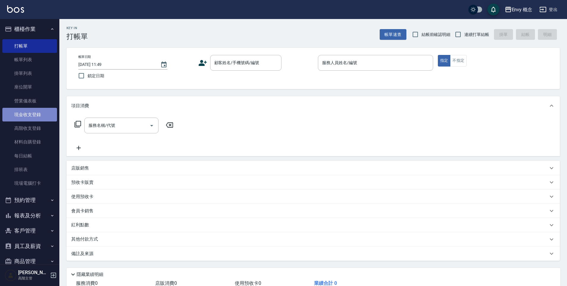
click at [48, 117] on link "現金收支登錄" at bounding box center [29, 115] width 55 height 14
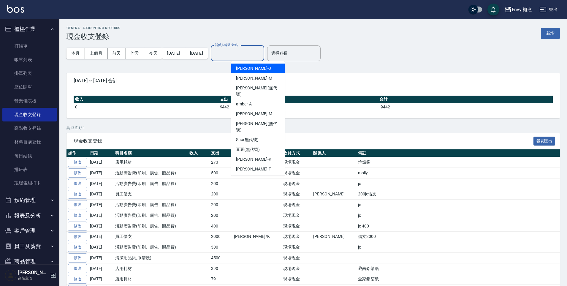
click at [257, 54] on input "關係人編號/姓名" at bounding box center [237, 53] width 48 height 10
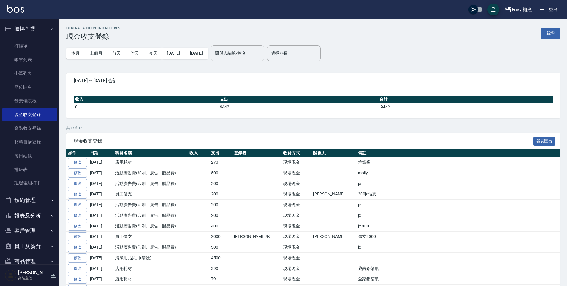
click at [194, 62] on div "本月 上個月 前天 昨天 今天 2025/08/01 2025/08/10" at bounding box center [136, 53] width 141 height 25
click at [551, 35] on button "新增" at bounding box center [550, 33] width 19 height 11
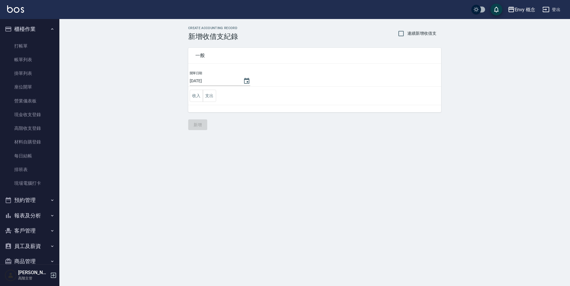
click at [216, 97] on td "收入 支出" at bounding box center [314, 96] width 253 height 18
click at [214, 97] on button "支出" at bounding box center [209, 96] width 13 height 12
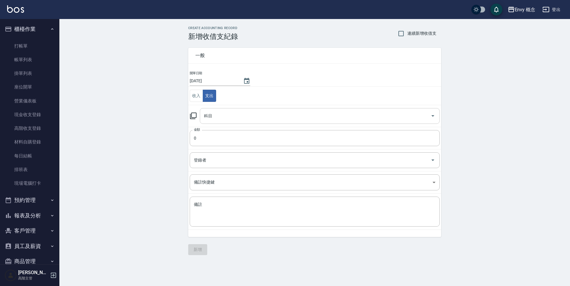
click at [217, 114] on input "科目" at bounding box center [315, 116] width 226 height 10
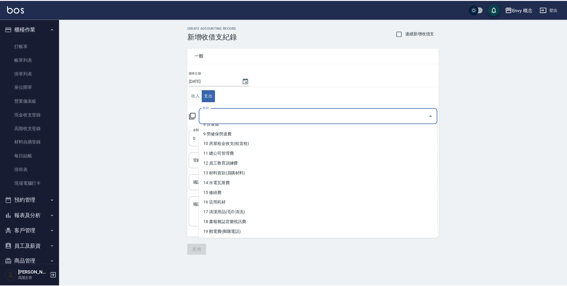
scroll to position [86, 0]
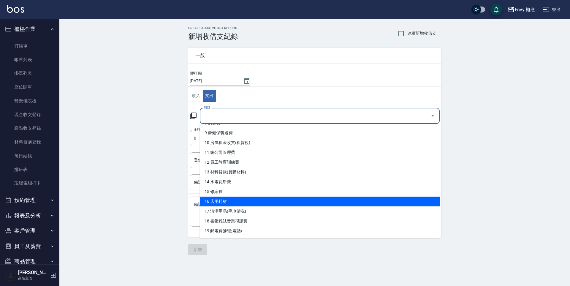
click at [242, 199] on li "16 店用耗材" at bounding box center [320, 201] width 240 height 10
type input "16 店用耗材"
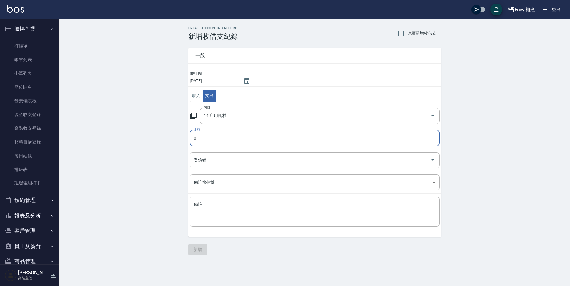
click at [229, 139] on input "0" at bounding box center [315, 138] width 250 height 16
type input "0120"
click at [212, 200] on div "x 備註" at bounding box center [315, 211] width 250 height 30
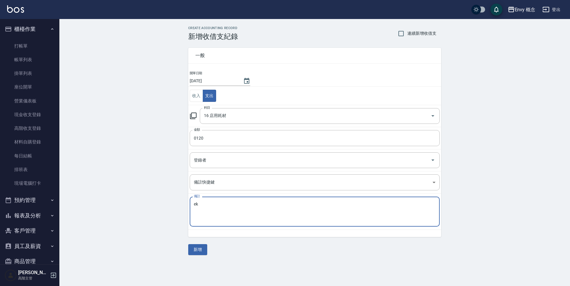
type textarea "e"
type textarea "格"
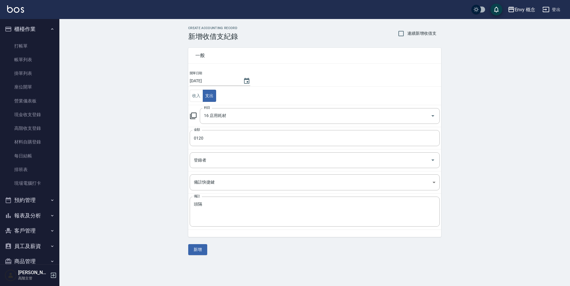
click at [162, 172] on div "CREATE ACCOUNTING RECORD 新增收借支紀錄 連續新增收借支 一般 開單日期 2025/08/10 收入 支出 科目 16 店用耗材 科目…" at bounding box center [314, 140] width 510 height 243
click at [221, 209] on textarea "頭隔" at bounding box center [315, 212] width 242 height 20
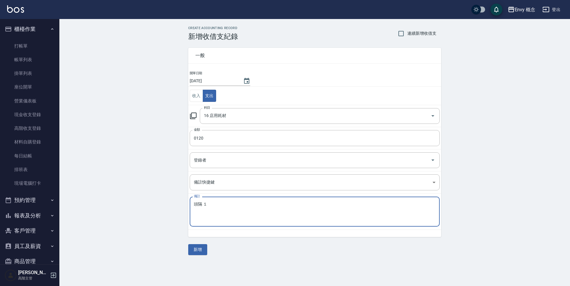
type textarea "頭隔 １"
click at [194, 252] on button "新增" at bounding box center [197, 249] width 19 height 11
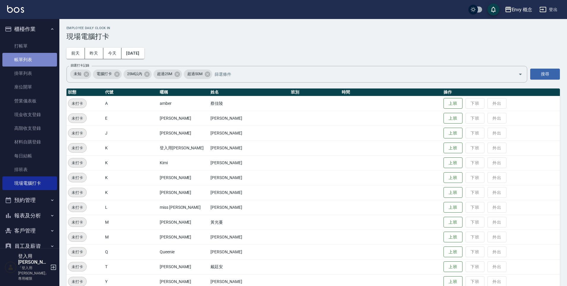
click at [32, 56] on link "帳單列表" at bounding box center [29, 60] width 55 height 14
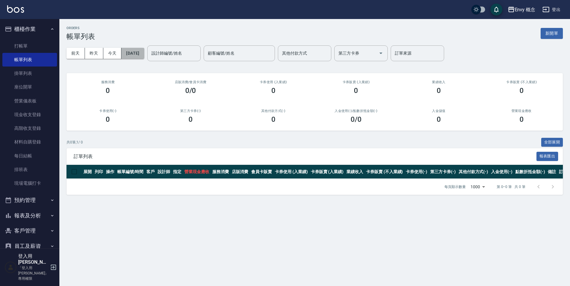
click at [143, 53] on button "[DATE]" at bounding box center [132, 53] width 23 height 11
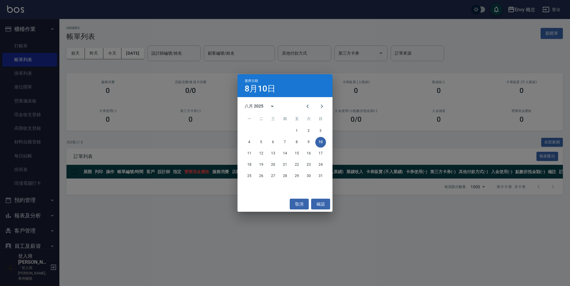
drag, startPoint x: 176, startPoint y: 48, endPoint x: 176, endPoint y: 51, distance: 3.3
click at [175, 50] on div "選擇日期 8月10日 八月 2025 一 二 三 四 五 六 日 1 2 3 4 5 6 7 8 9 10 11 12 13 14 15 16 17 18 1…" at bounding box center [285, 143] width 570 height 286
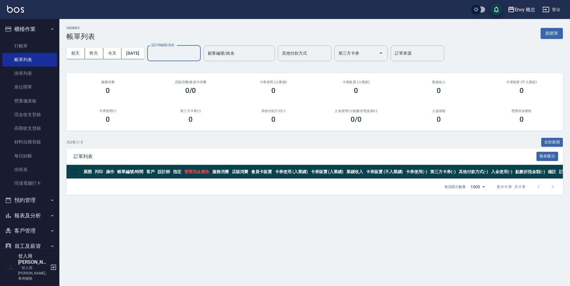
click at [184, 54] on input "設計師編號/姓名" at bounding box center [174, 53] width 48 height 10
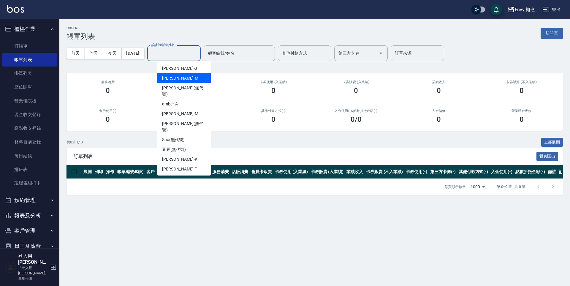
click at [198, 78] on div "Molly -M" at bounding box center [183, 78] width 53 height 10
type input "Molly-M"
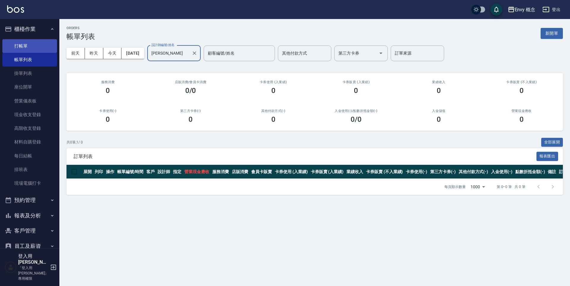
click at [29, 44] on link "打帳單" at bounding box center [29, 46] width 55 height 14
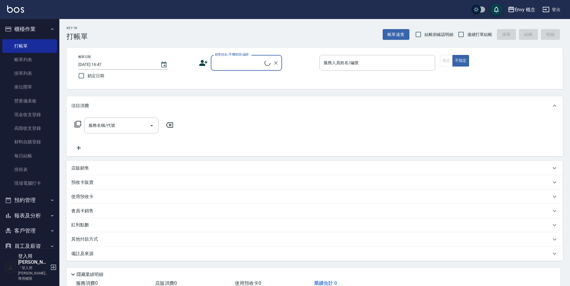
click at [230, 64] on input "顧客姓名/手機號碼/編號" at bounding box center [238, 63] width 51 height 10
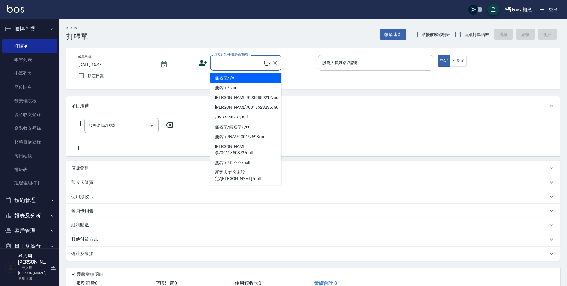
click at [237, 78] on li "無名字/ /null" at bounding box center [245, 78] width 71 height 10
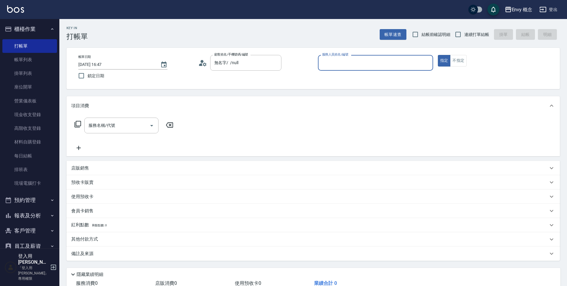
type input "無名字/ /null"
click at [329, 61] on input "服務人員姓名/編號" at bounding box center [376, 63] width 110 height 10
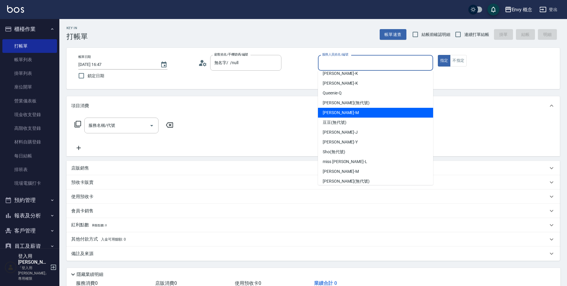
scroll to position [45, 0]
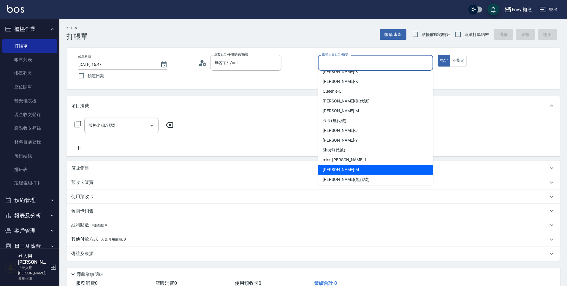
click at [364, 168] on div "Molly -M" at bounding box center [375, 170] width 115 height 10
type input "Molly-M"
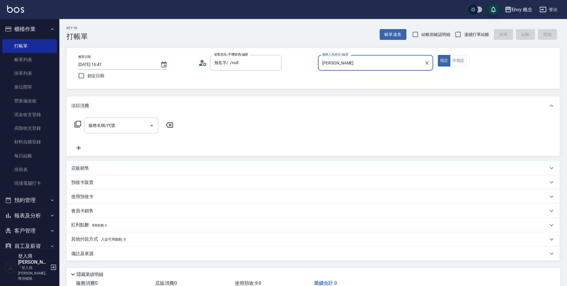
click at [126, 120] on input "服務名稱/代號" at bounding box center [117, 125] width 60 height 10
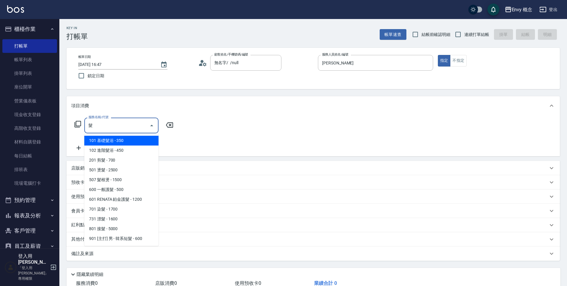
click at [125, 141] on span "101 基礎髮浴 - 350" at bounding box center [121, 141] width 74 height 10
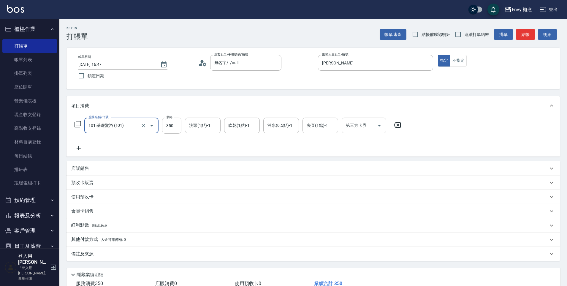
type input "101 基礎髮浴 (101)"
click at [180, 126] on input "350" at bounding box center [171, 126] width 19 height 16
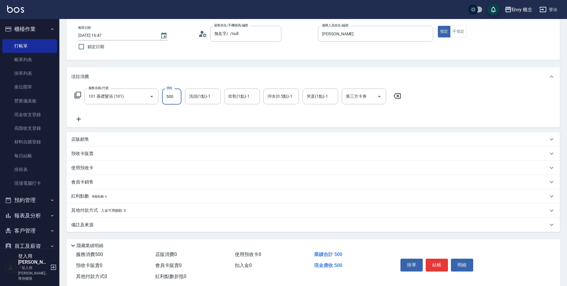
scroll to position [42, 0]
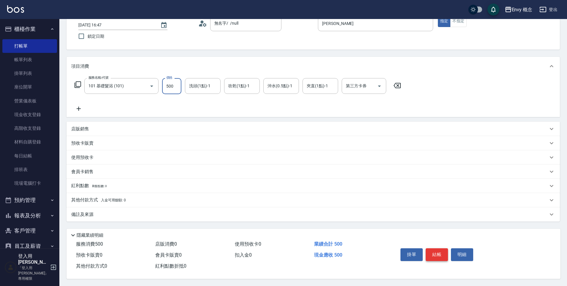
type input "500"
click at [436, 253] on button "結帳" at bounding box center [437, 254] width 22 height 12
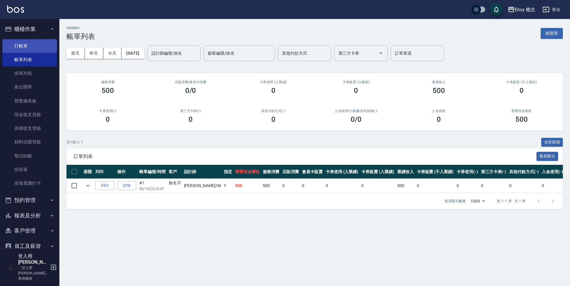
click at [24, 45] on link "打帳單" at bounding box center [29, 46] width 55 height 14
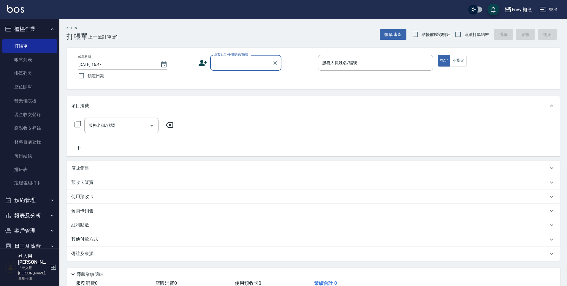
click at [218, 64] on input "顧客姓名/手機號碼/編號" at bounding box center [241, 63] width 57 height 10
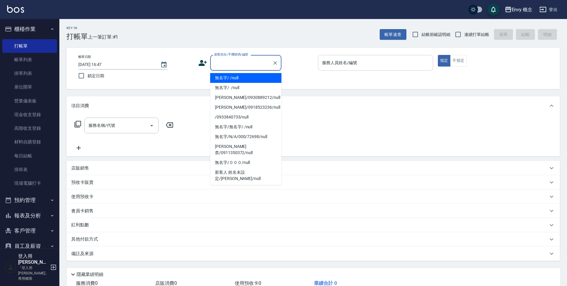
click at [231, 77] on li "無名字/ /null" at bounding box center [245, 78] width 71 height 10
type input "無名字/ /null"
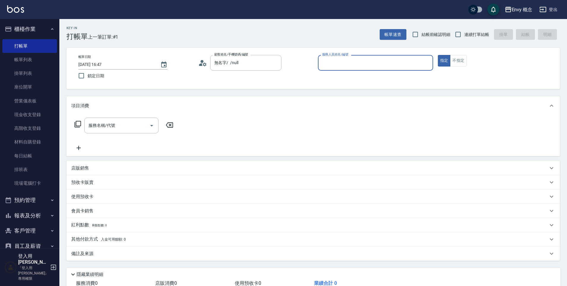
click at [323, 62] on input "服務人員姓名/編號" at bounding box center [376, 63] width 110 height 10
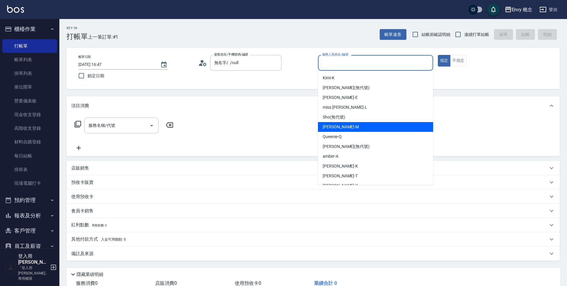
click at [344, 126] on div "Molly -M" at bounding box center [375, 127] width 115 height 10
type input "Molly-M"
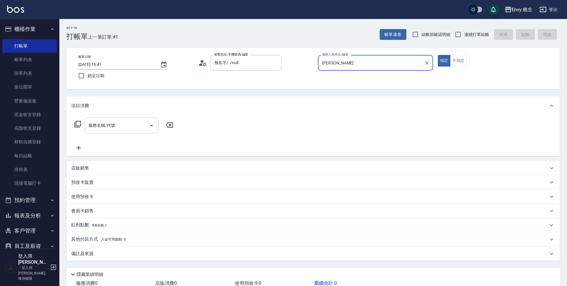
click at [123, 124] on input "服務名稱/代號" at bounding box center [117, 125] width 60 height 10
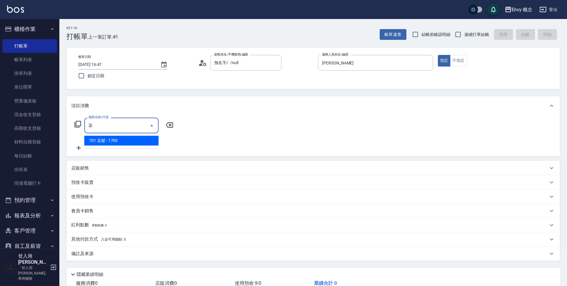
click at [120, 142] on span "701 染髮 - 1700" at bounding box center [121, 141] width 74 height 10
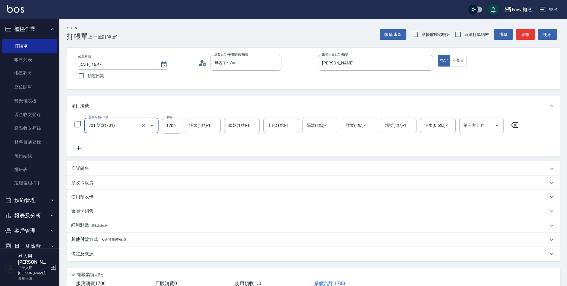
type input "701 染髮(701)"
click at [175, 127] on input "1700" at bounding box center [171, 126] width 19 height 16
type input "3000"
click at [140, 242] on div "其他付款方式 入金可用餘額: 0" at bounding box center [309, 239] width 477 height 7
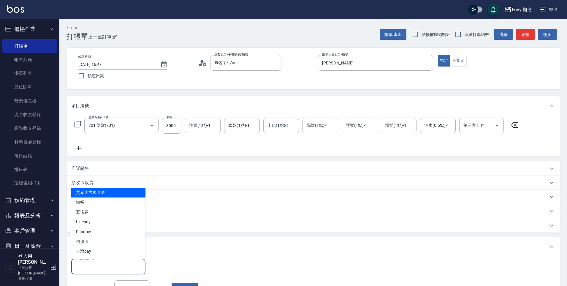
click at [124, 269] on input "其他付款方式" at bounding box center [108, 266] width 69 height 10
click at [118, 201] on span "轉帳" at bounding box center [108, 202] width 74 height 10
type input "轉帳"
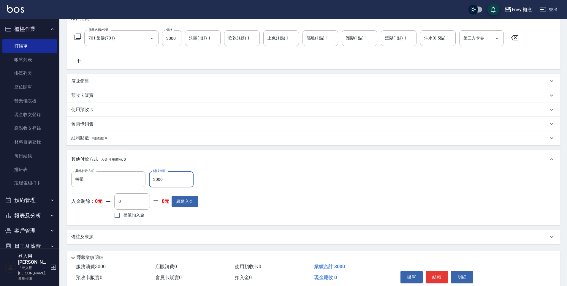
scroll to position [112, 0]
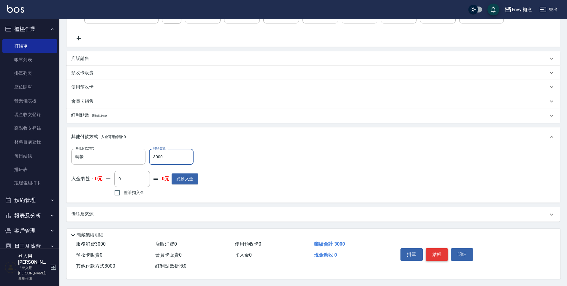
type input "3000"
click at [435, 250] on button "結帳" at bounding box center [437, 254] width 22 height 12
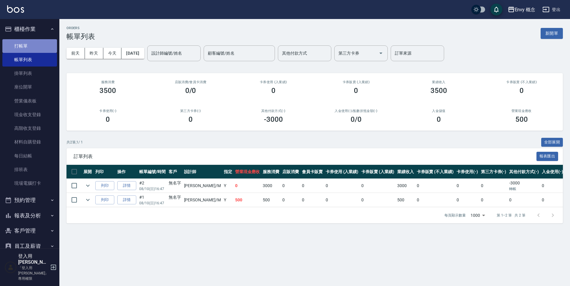
click at [41, 43] on link "打帳單" at bounding box center [29, 46] width 55 height 14
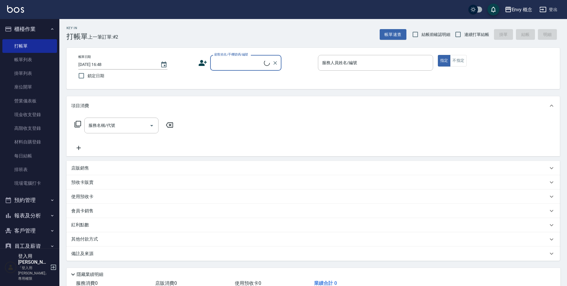
click at [222, 61] on input "顧客姓名/手機號碼/編號" at bounding box center [238, 63] width 51 height 10
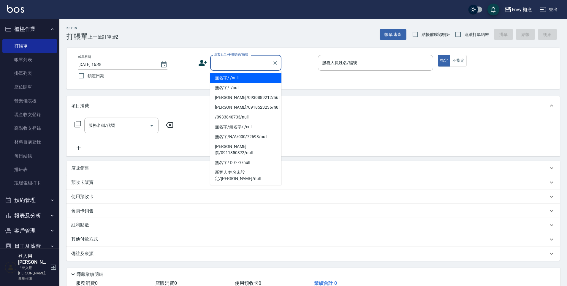
click at [231, 76] on li "無名字/ /null" at bounding box center [245, 78] width 71 height 10
type input "無名字/ /null"
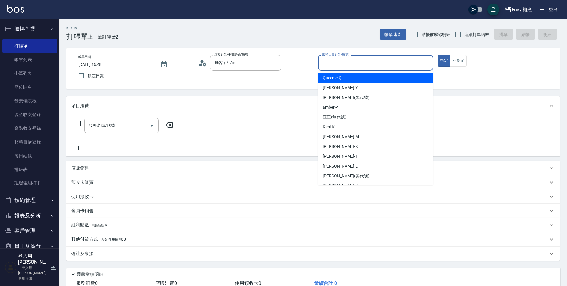
click at [338, 61] on input "服務人員姓名/編號" at bounding box center [376, 63] width 110 height 10
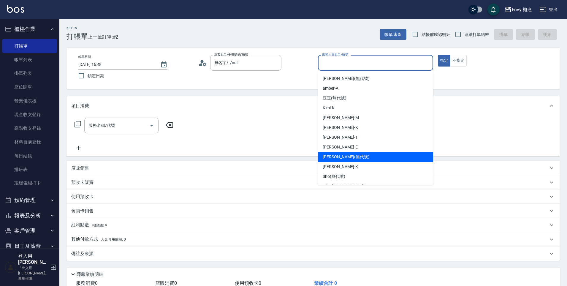
scroll to position [47, 0]
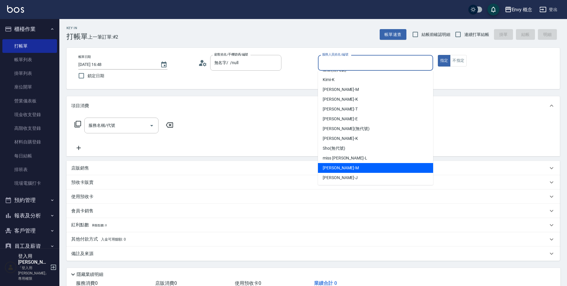
click at [356, 168] on div "Molly -M" at bounding box center [375, 168] width 115 height 10
type input "Molly-M"
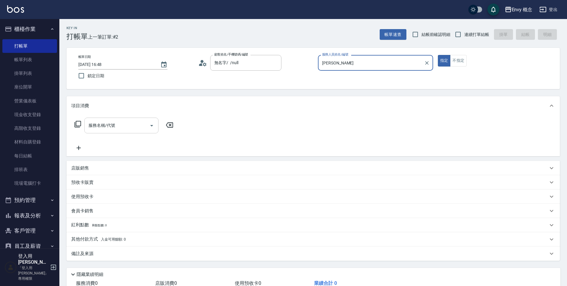
click at [132, 125] on input "服務名稱/代號" at bounding box center [117, 125] width 60 height 10
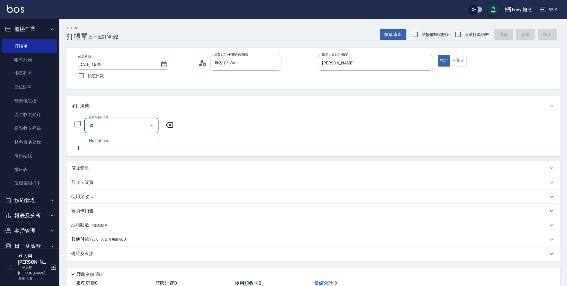
type input "b"
drag, startPoint x: 128, startPoint y: 145, endPoint x: 142, endPoint y: 139, distance: 14.7
click at [128, 145] on span "701 染髮 - 1700" at bounding box center [121, 141] width 74 height 10
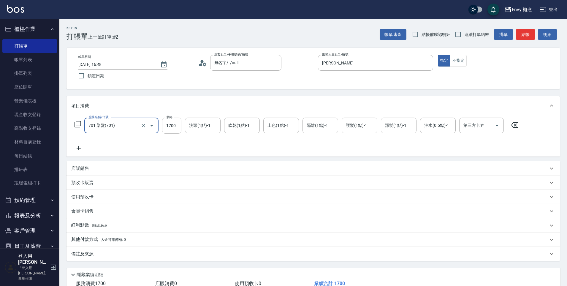
type input "701 染髮(701)"
click at [171, 129] on input "1700" at bounding box center [171, 126] width 19 height 16
type input "3500"
click at [127, 234] on div "其他付款方式 入金可用餘額: 0" at bounding box center [312, 239] width 493 height 14
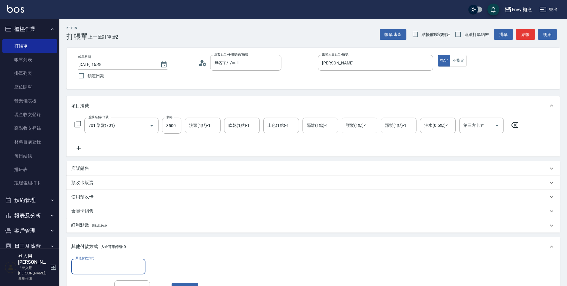
scroll to position [0, 0]
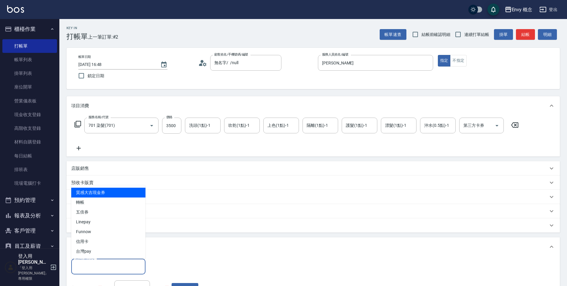
click at [117, 266] on input "其他付款方式" at bounding box center [108, 266] width 69 height 10
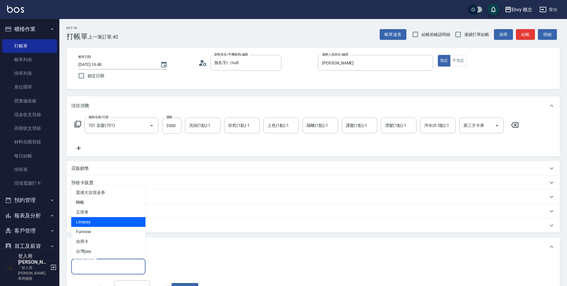
click at [120, 222] on span "Linepay" at bounding box center [108, 222] width 74 height 10
type input "Linepay"
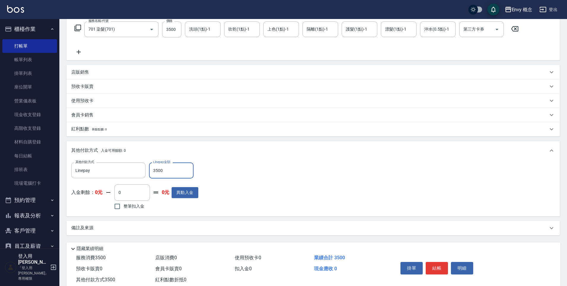
scroll to position [112, 0]
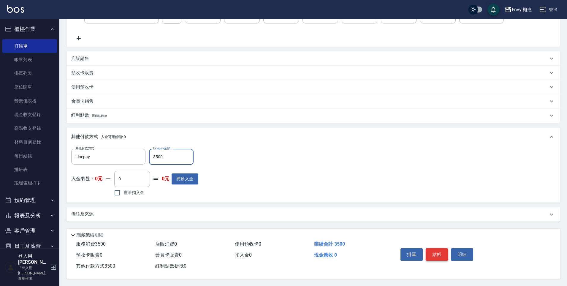
type input "3500"
click at [433, 249] on button "結帳" at bounding box center [437, 254] width 22 height 12
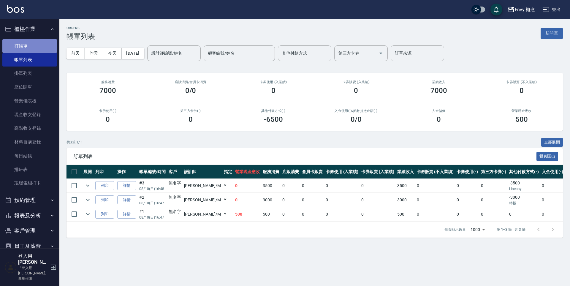
click at [42, 45] on link "打帳單" at bounding box center [29, 46] width 55 height 14
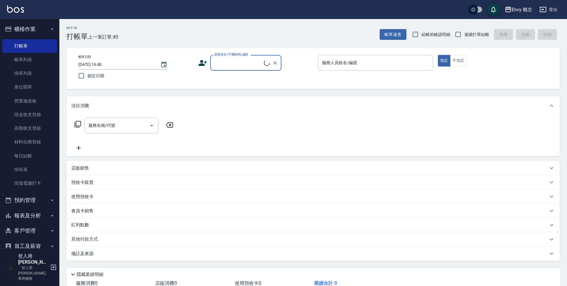
click at [227, 62] on input "顧客姓名/手機號碼/編號" at bounding box center [238, 63] width 51 height 10
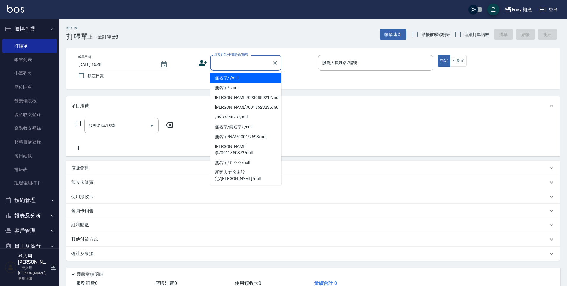
click at [222, 75] on li "無名字/ /null" at bounding box center [245, 78] width 71 height 10
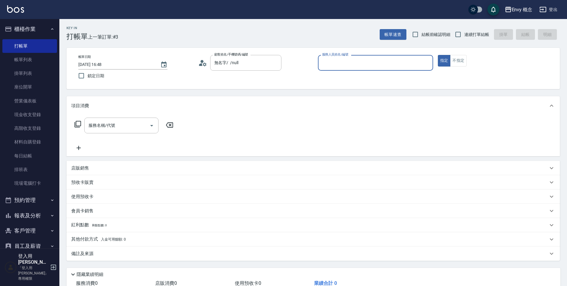
type input "無名字/ /null"
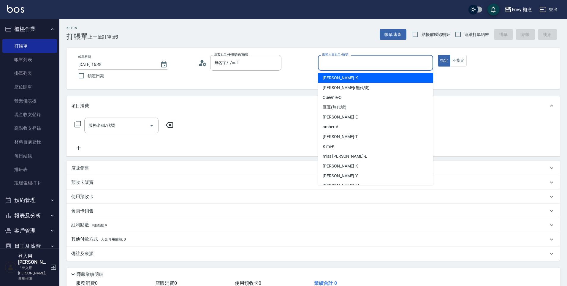
click at [337, 63] on input "服務人員姓名/編號" at bounding box center [376, 63] width 110 height 10
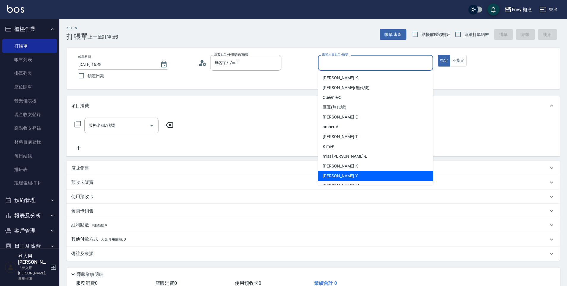
scroll to position [9, 0]
click at [356, 175] on div "Molly -M" at bounding box center [375, 176] width 115 height 10
type input "Molly-M"
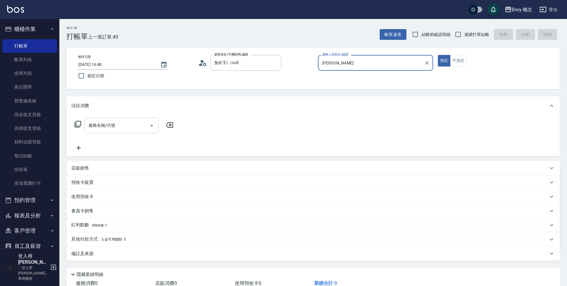
click at [110, 124] on div "服務名稱/代號 服務名稱/代號" at bounding box center [121, 126] width 74 height 16
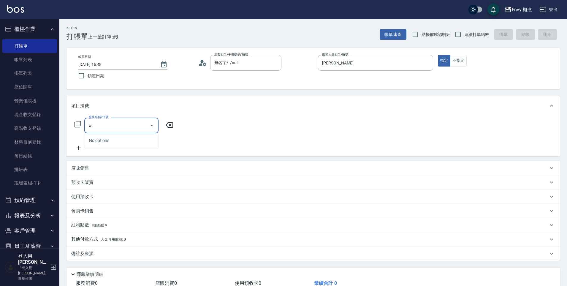
type input "w"
click at [120, 139] on span "701 染髮 - 1700" at bounding box center [121, 141] width 74 height 10
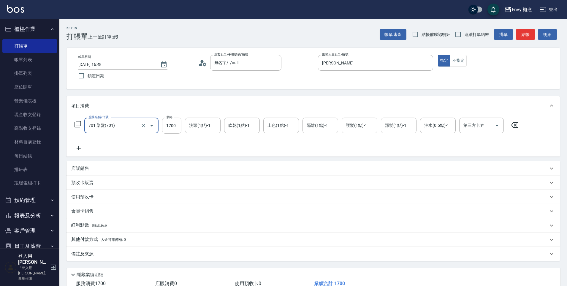
type input "701 染髮(701)"
click at [179, 128] on input "1700" at bounding box center [171, 126] width 19 height 16
type input "4500"
click at [116, 243] on div "其他付款方式 入金可用餘額: 0" at bounding box center [312, 239] width 493 height 14
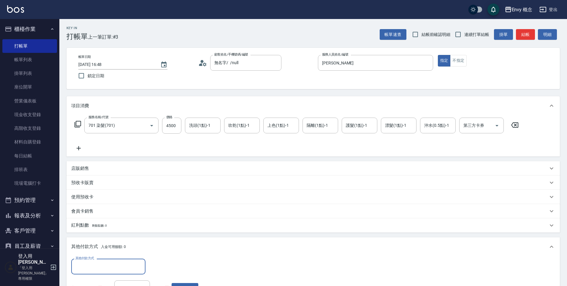
scroll to position [0, 0]
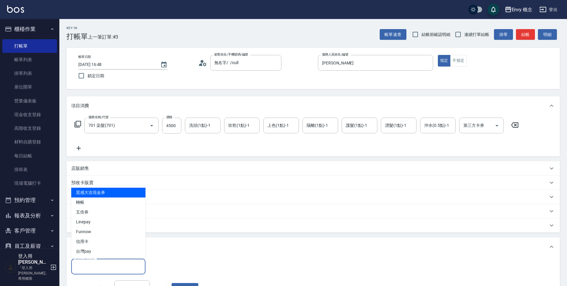
click at [110, 262] on input "其他付款方式" at bounding box center [108, 266] width 69 height 10
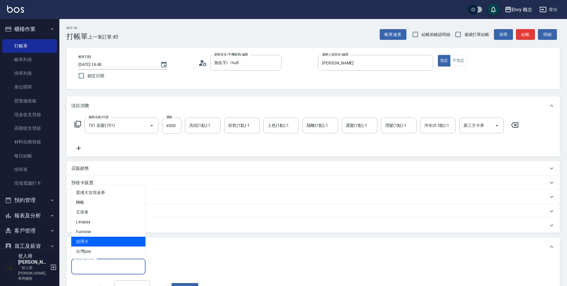
click at [101, 232] on ul "質感大吉現金券 轉帳 五倍券 Linepay Funnow 信用卡 台灣pay" at bounding box center [108, 221] width 74 height 73
click at [97, 242] on span "信用卡" at bounding box center [108, 242] width 74 height 10
type input "信用卡"
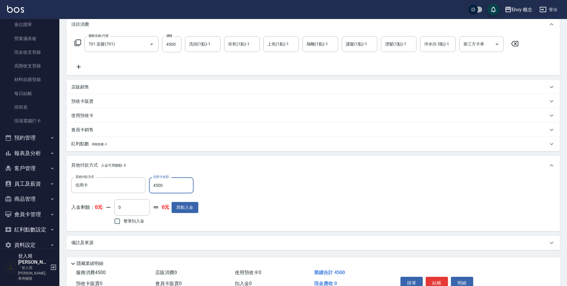
scroll to position [112, 0]
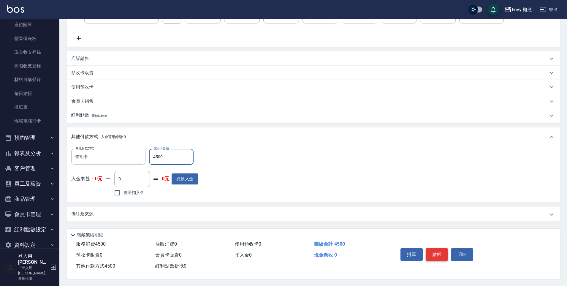
type input "4500"
click at [442, 252] on button "結帳" at bounding box center [437, 254] width 22 height 12
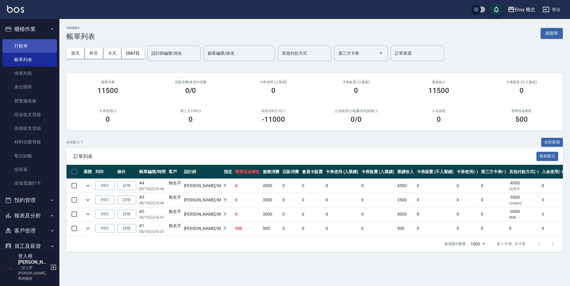
click at [36, 43] on link "打帳單" at bounding box center [29, 46] width 55 height 14
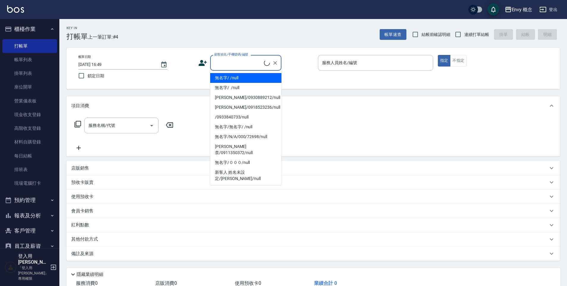
click at [223, 65] on input "顧客姓名/手機號碼/編號" at bounding box center [238, 63] width 51 height 10
click at [227, 74] on li "無名字/ /null" at bounding box center [245, 78] width 71 height 10
type input "無名字/ /null"
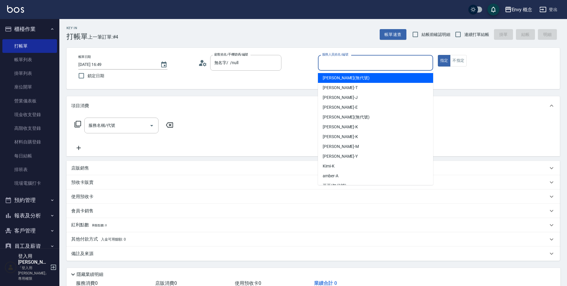
click at [332, 66] on input "服務人員姓名/編號" at bounding box center [376, 63] width 110 height 10
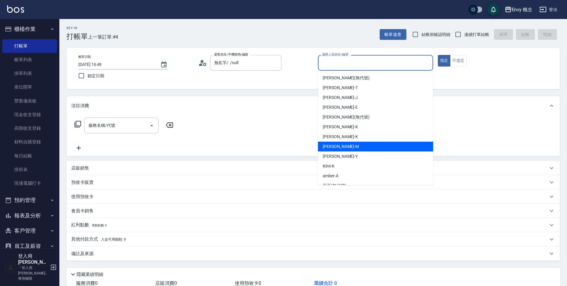
click at [353, 147] on div "Molly -M" at bounding box center [375, 147] width 115 height 10
type input "Molly-M"
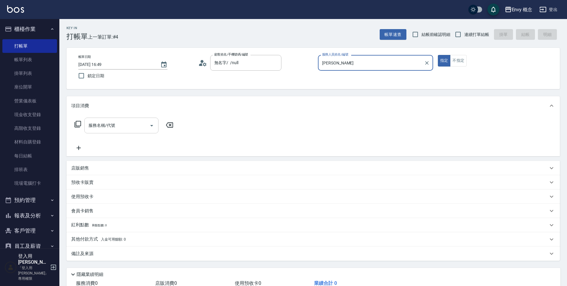
click at [118, 119] on div "服務名稱/代號" at bounding box center [121, 126] width 74 height 16
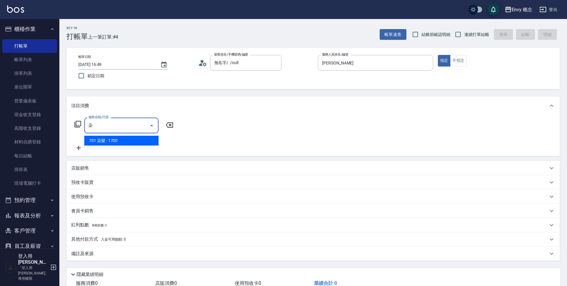
click at [140, 141] on span "701 染髮 - 1700" at bounding box center [121, 141] width 74 height 10
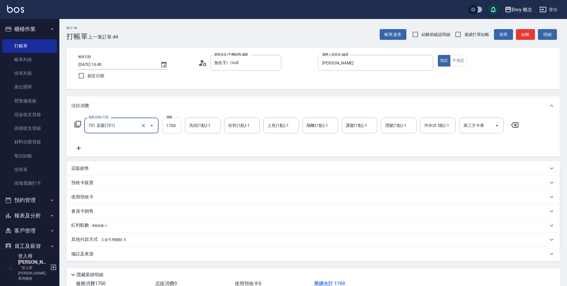
type input "701 染髮(701)"
click at [173, 127] on input "1700" at bounding box center [171, 126] width 19 height 16
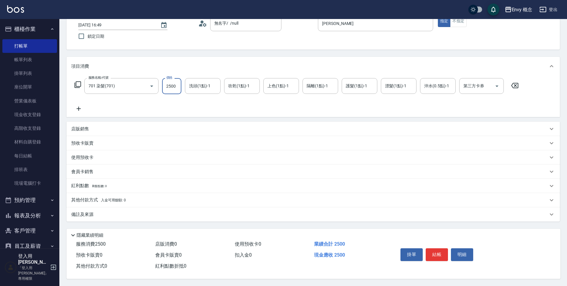
scroll to position [42, 0]
type input "2500"
click at [439, 252] on button "結帳" at bounding box center [437, 254] width 22 height 12
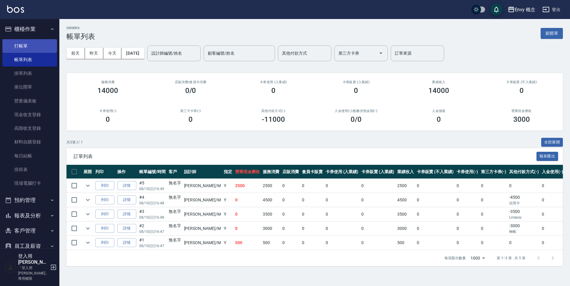
click at [34, 46] on link "打帳單" at bounding box center [29, 46] width 55 height 14
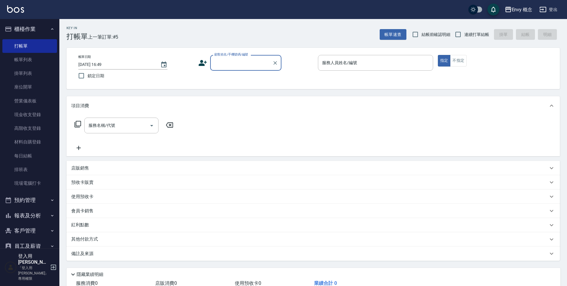
click at [212, 64] on div "顧客姓名/手機號碼/編號" at bounding box center [245, 63] width 71 height 16
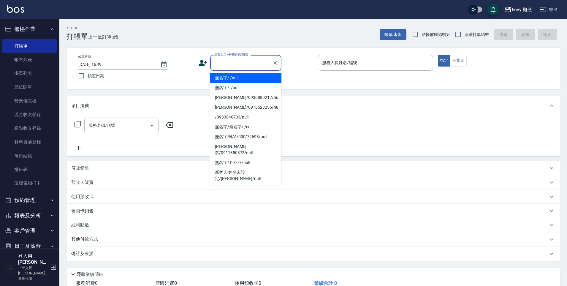
click at [238, 76] on li "無名字/ /null" at bounding box center [245, 78] width 71 height 10
type input "無名字/ /null"
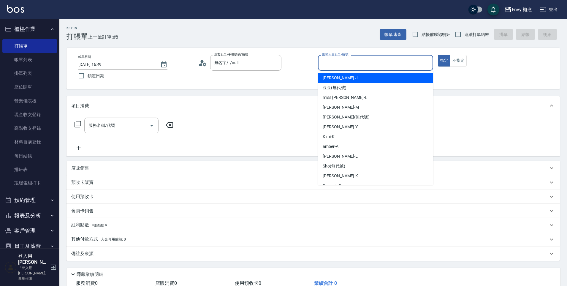
click at [345, 61] on input "服務人員姓名/編號" at bounding box center [376, 63] width 110 height 10
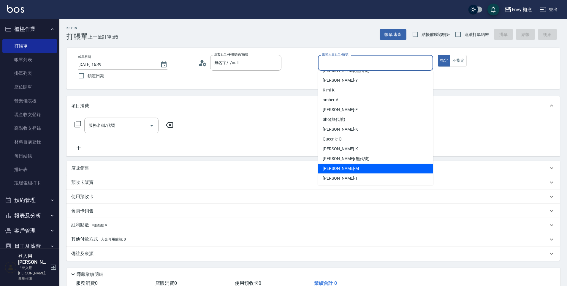
scroll to position [47, 0]
click at [363, 168] on div "Molly -M" at bounding box center [375, 168] width 115 height 10
type input "Molly-M"
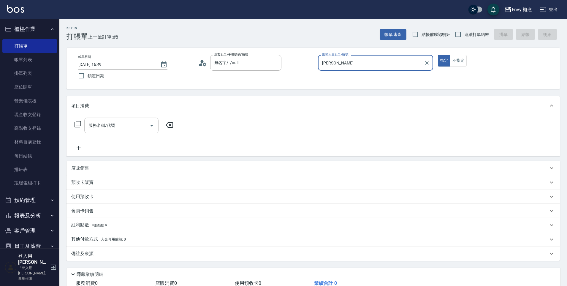
click at [120, 125] on input "服務名稱/代號" at bounding box center [117, 125] width 60 height 10
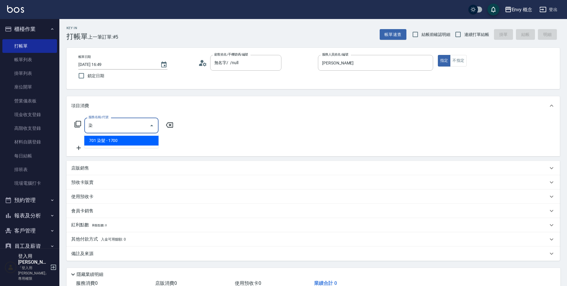
click at [135, 142] on span "701 染髮 - 1700" at bounding box center [121, 141] width 74 height 10
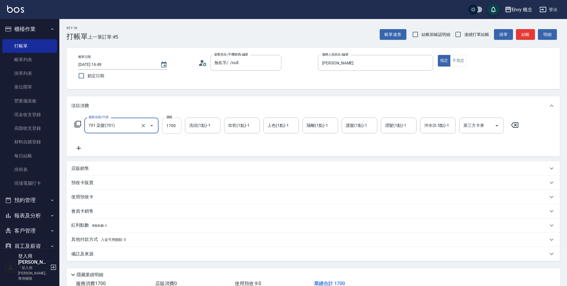
type input "701 染髮(701)"
click at [176, 128] on input "1700" at bounding box center [171, 126] width 19 height 16
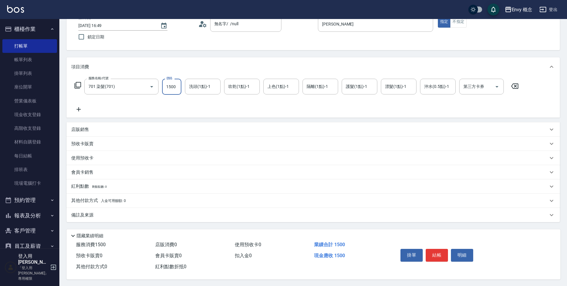
scroll to position [42, 0]
type input "1500"
click at [440, 254] on button "結帳" at bounding box center [437, 254] width 22 height 12
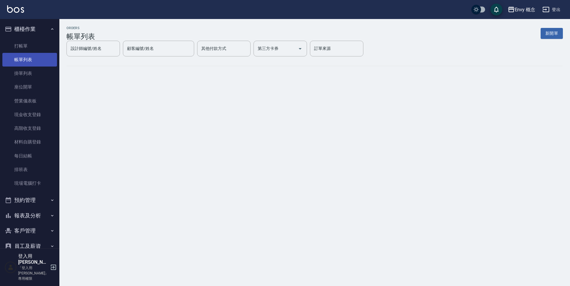
click at [34, 59] on link "帳單列表" at bounding box center [29, 60] width 55 height 14
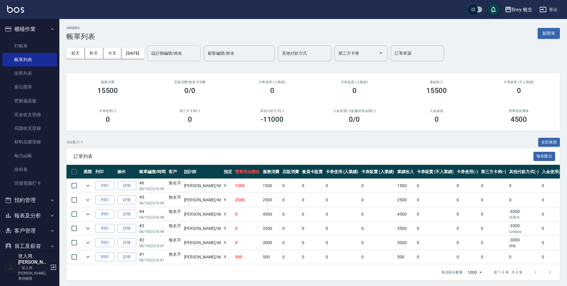
click at [171, 53] on input "設計師編號/姓名" at bounding box center [174, 53] width 48 height 10
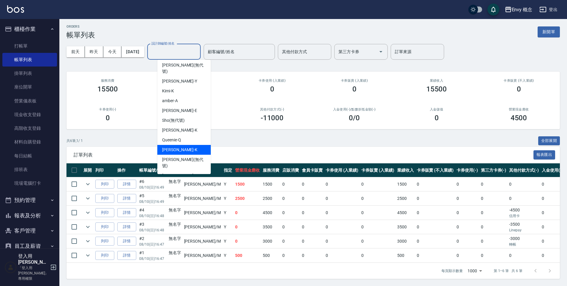
scroll to position [6, 0]
click at [180, 171] on div "Molly -M" at bounding box center [183, 176] width 53 height 10
type input "Molly-M"
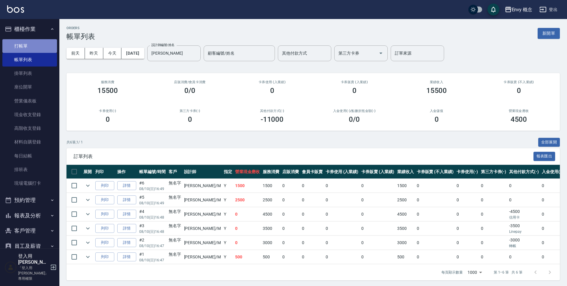
click at [32, 41] on link "打帳單" at bounding box center [29, 46] width 55 height 14
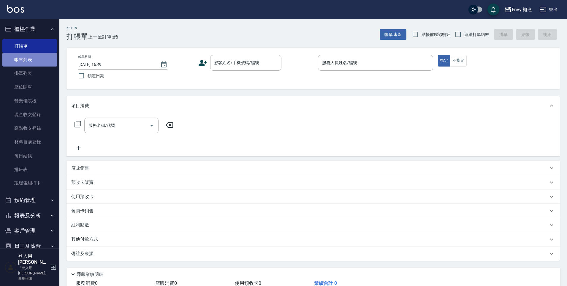
click at [37, 56] on link "帳單列表" at bounding box center [29, 60] width 55 height 14
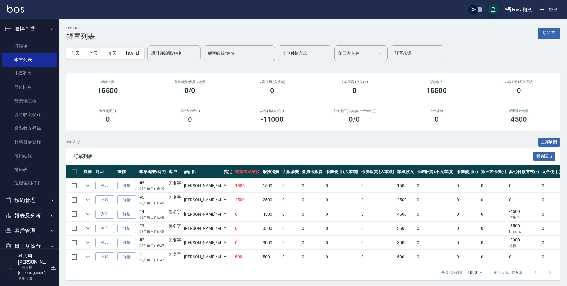
click at [193, 53] on input "設計師編號/姓名" at bounding box center [174, 53] width 48 height 10
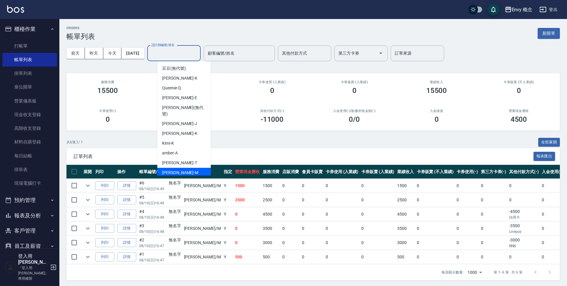
click at [181, 168] on div "Molly -M" at bounding box center [183, 173] width 53 height 10
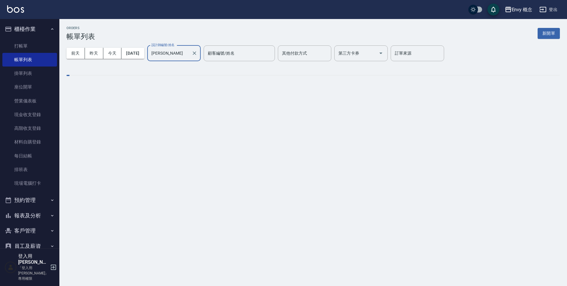
type input "Molly-M"
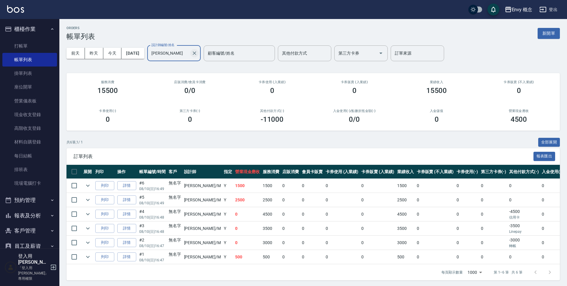
click at [196, 54] on icon "Clear" at bounding box center [195, 53] width 4 height 4
click at [28, 152] on link "每日結帳" at bounding box center [29, 156] width 55 height 14
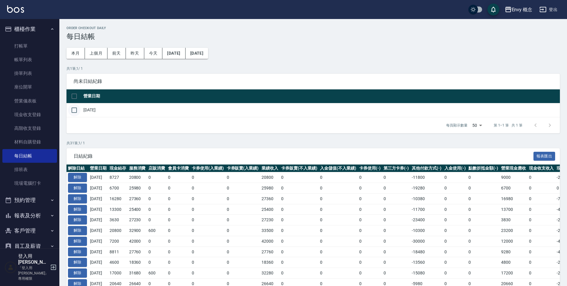
click at [74, 111] on input "checkbox" at bounding box center [74, 110] width 12 height 12
checkbox input "true"
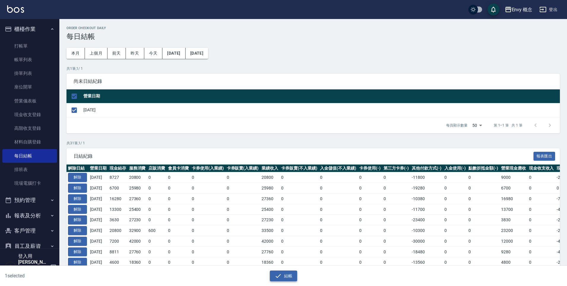
click at [282, 275] on button "結帳" at bounding box center [284, 275] width 28 height 11
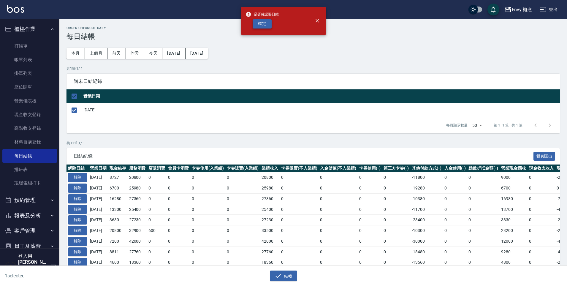
click at [258, 22] on button "確定" at bounding box center [262, 23] width 19 height 9
checkbox input "false"
